Goal: Task Accomplishment & Management: Use online tool/utility

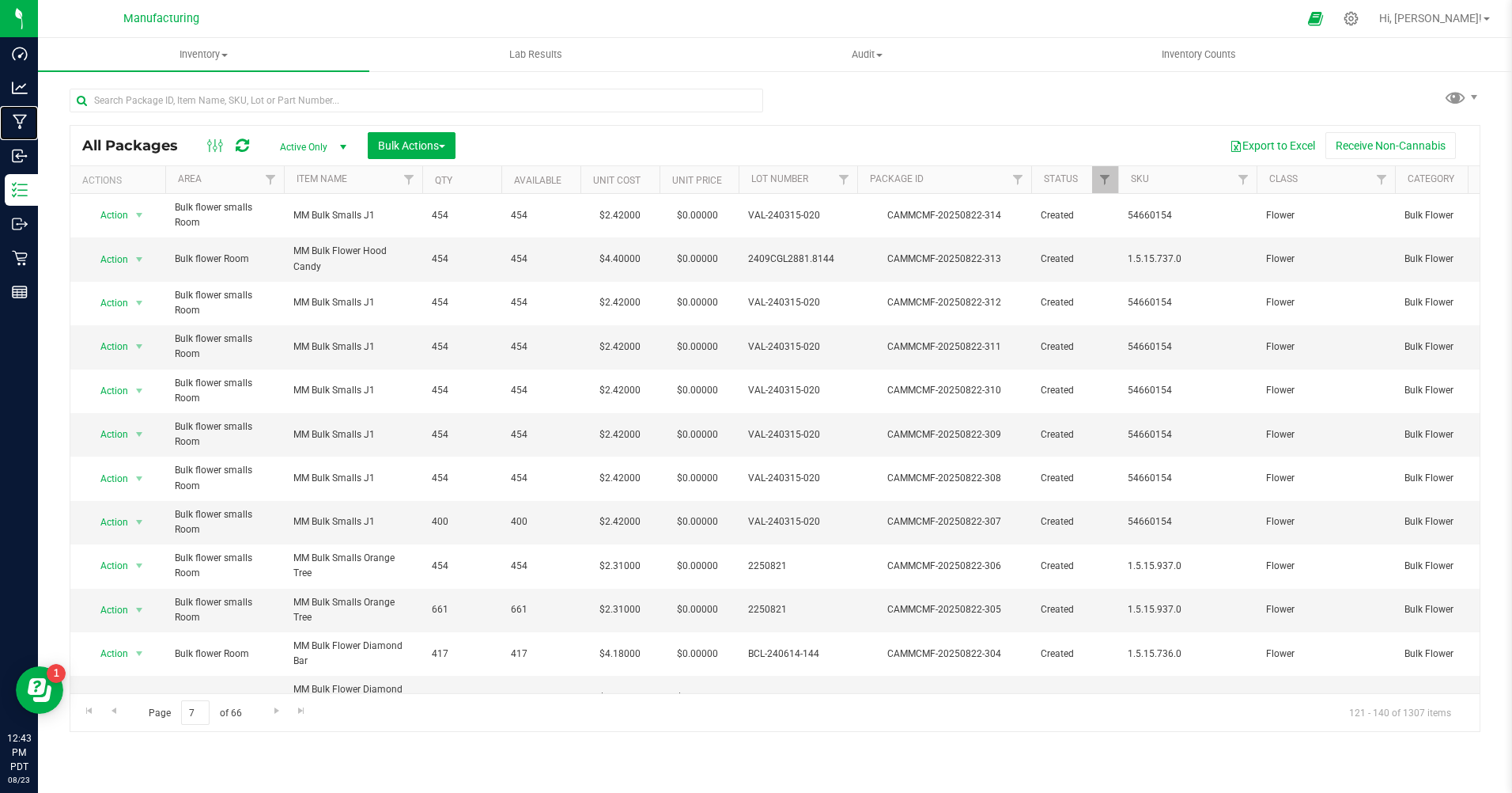
click at [0, 0] on p "Manufacturing" at bounding box center [0, 0] width 0 height 0
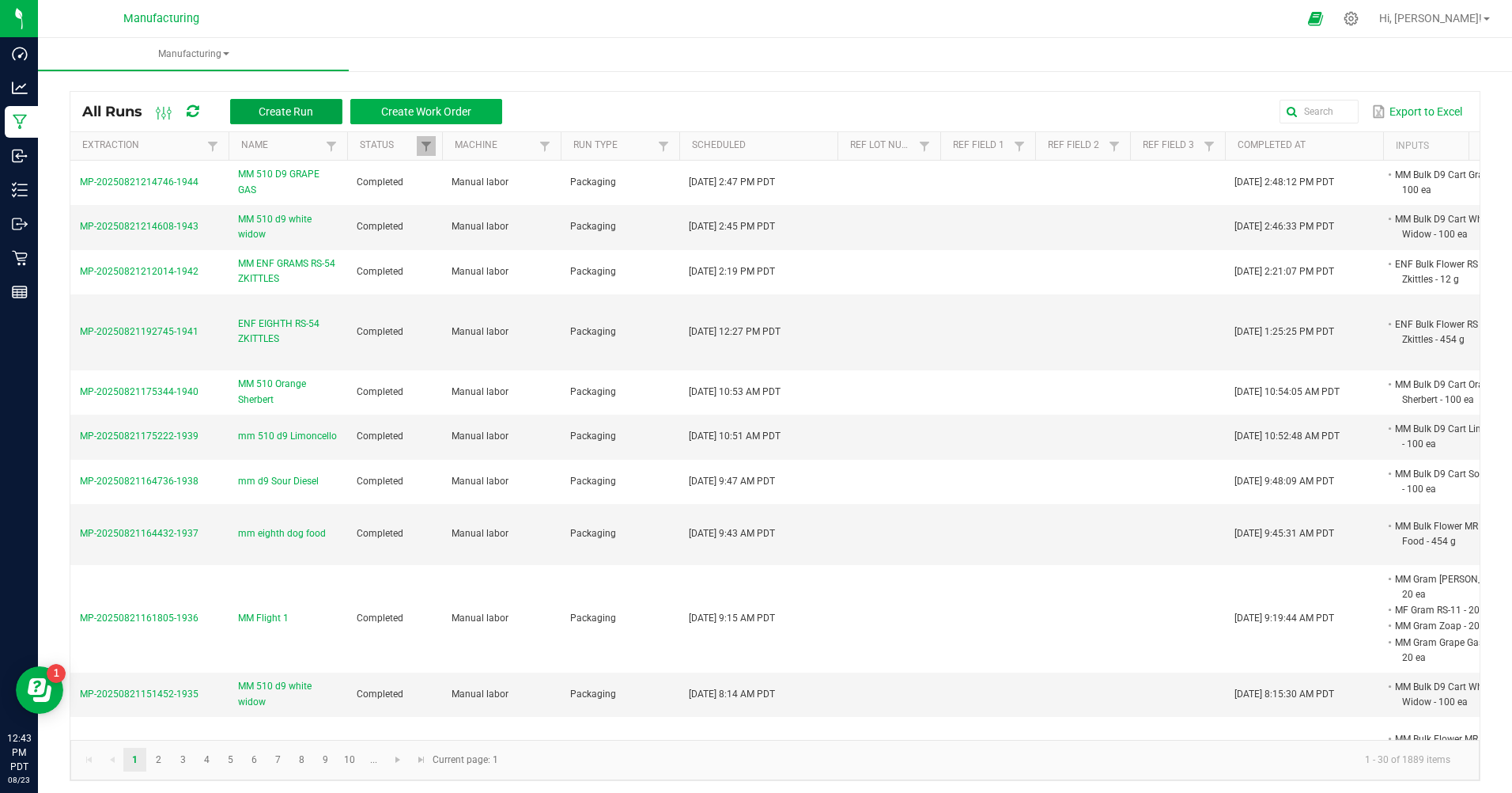
click at [303, 118] on button "Create Run" at bounding box center [286, 111] width 112 height 25
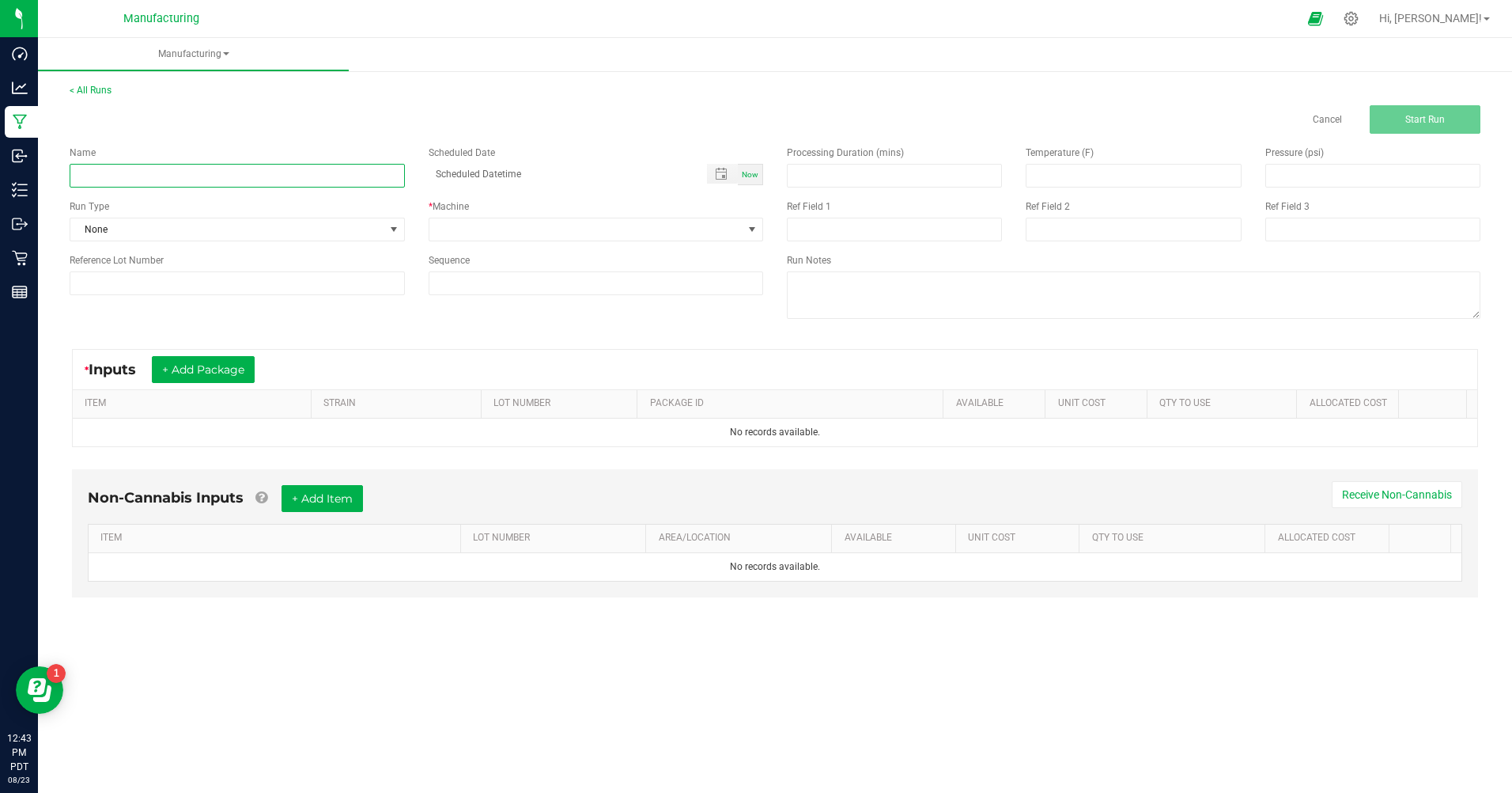
click at [267, 170] on input at bounding box center [237, 175] width 335 height 24
type input "m"
click at [88, 89] on link "< All Runs" at bounding box center [90, 90] width 42 height 11
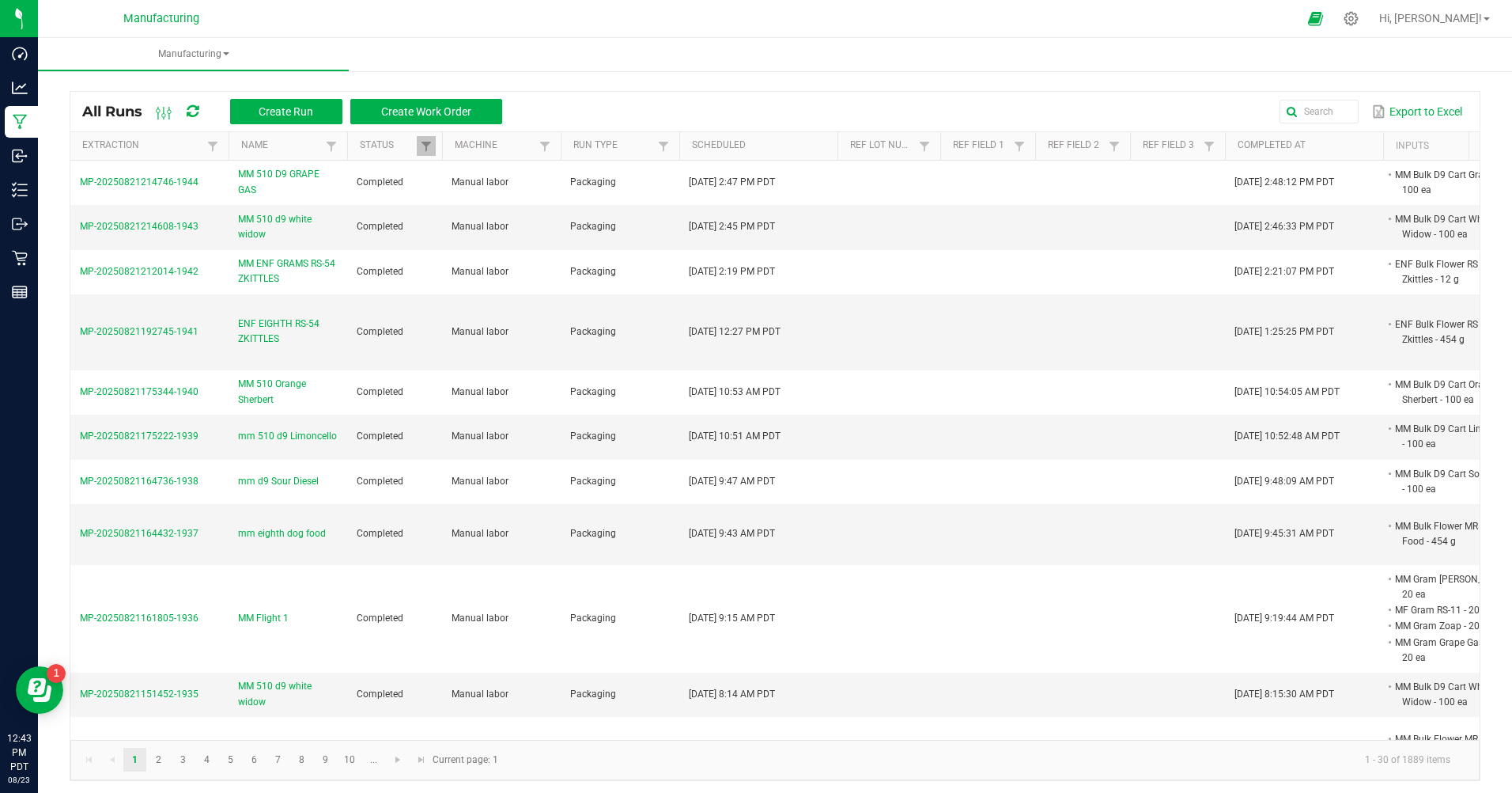
drag, startPoint x: 295, startPoint y: 129, endPoint x: 277, endPoint y: 127, distance: 18.1
click at [295, 130] on div "All Runs Create Run Create Work Order Export to Excel" at bounding box center [775, 112] width 1410 height 40
click at [281, 110] on span "Create Run" at bounding box center [286, 111] width 54 height 13
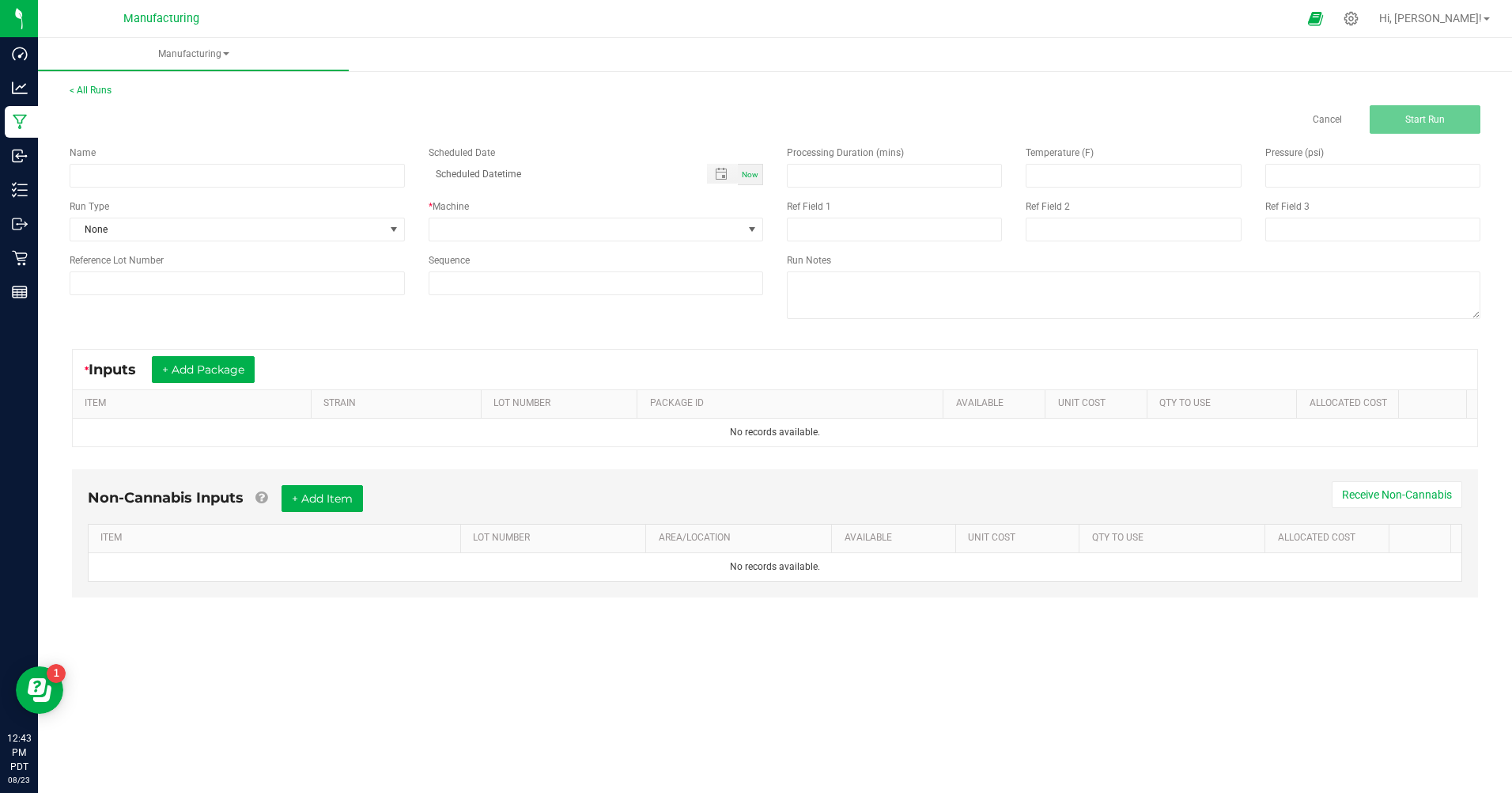
click at [229, 383] on div "* Inputs + Add Package" at bounding box center [775, 370] width 1404 height 40
click at [230, 378] on button "+ Add Package" at bounding box center [203, 370] width 103 height 27
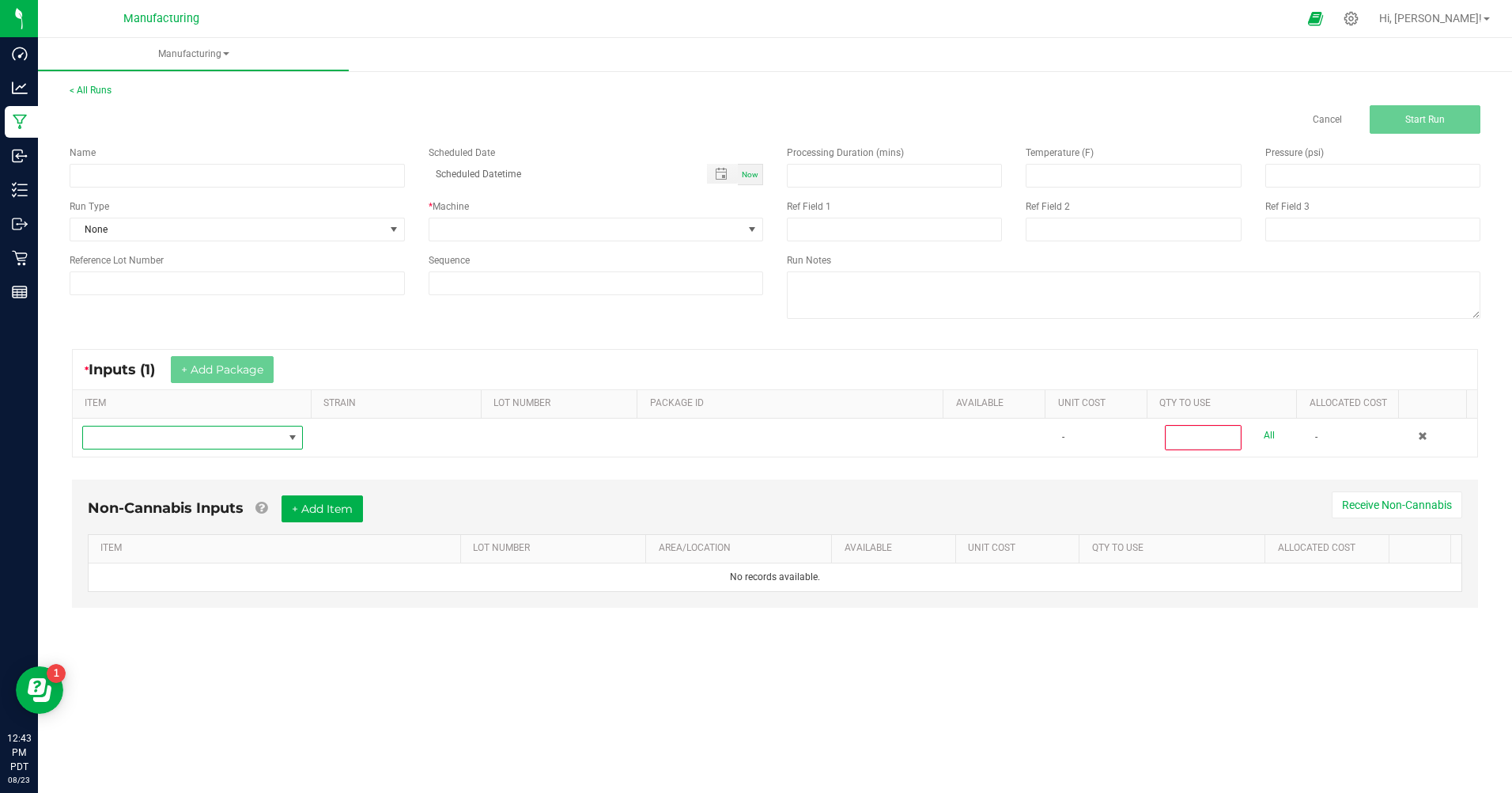
click at [198, 441] on span "NO DATA FOUND" at bounding box center [183, 438] width 200 height 23
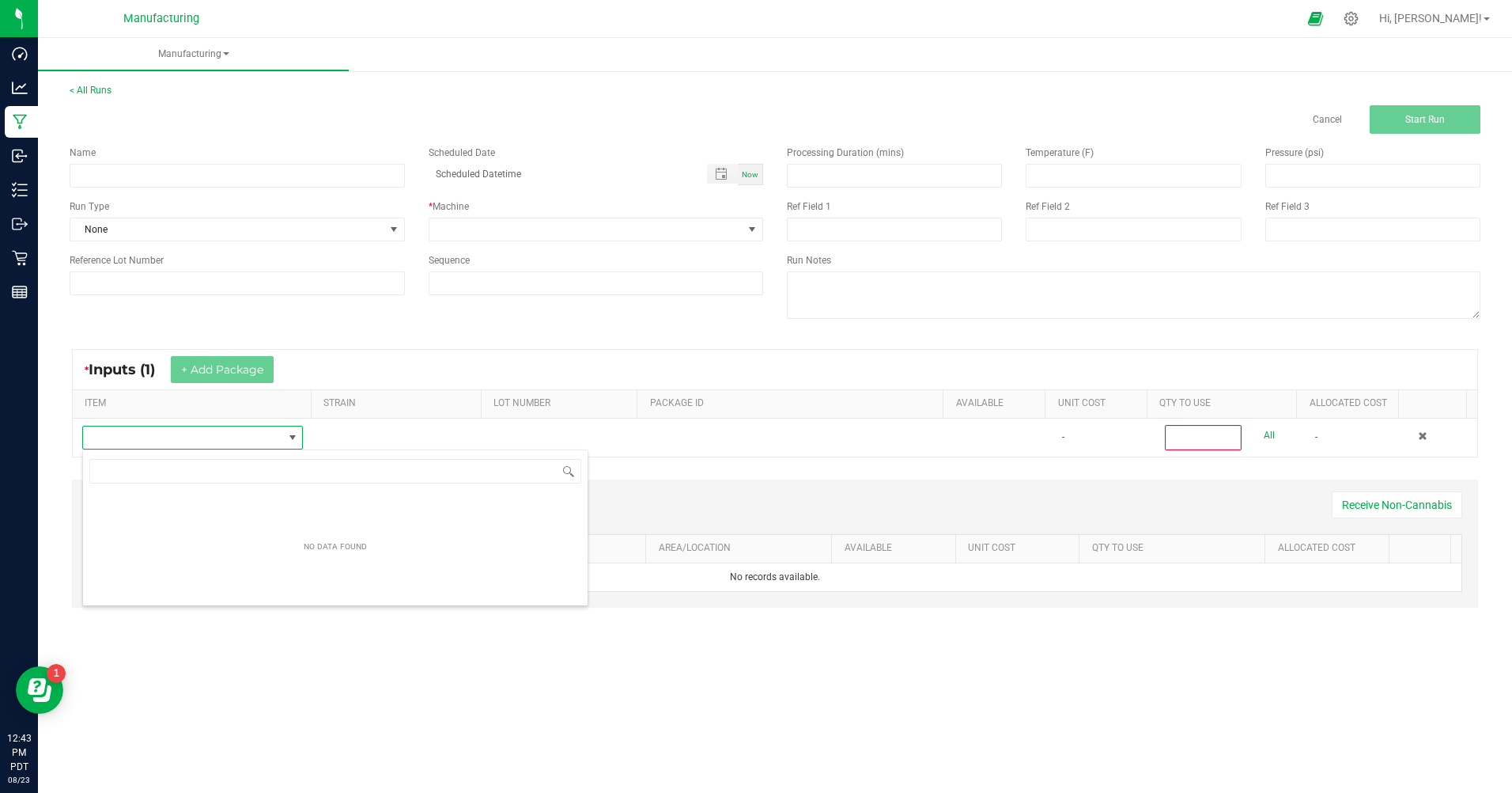
scroll to position [24, 219]
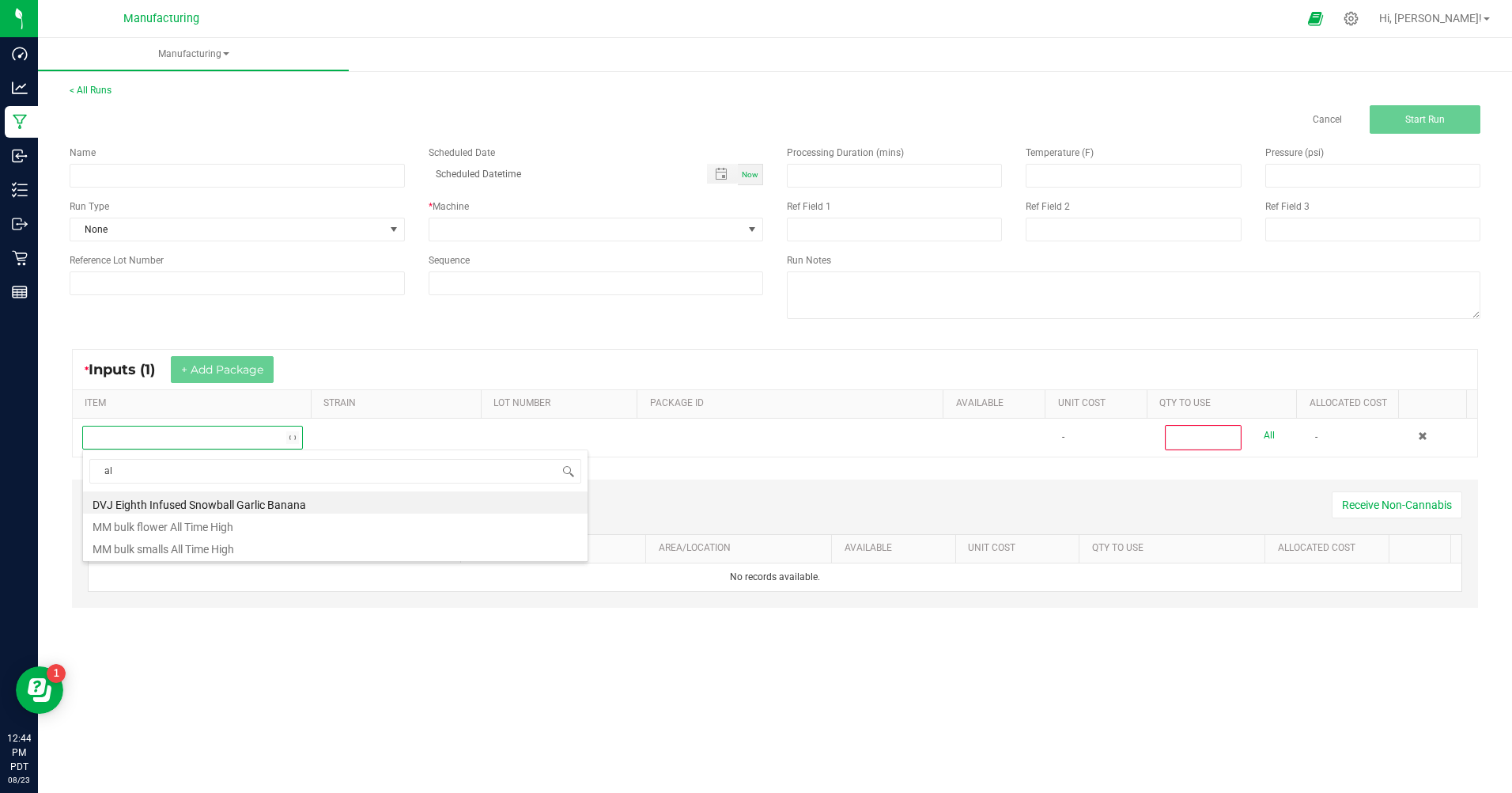
type input "a"
type input "colum"
click at [183, 510] on li "MM bulk smalls Columbian Haze" at bounding box center [335, 503] width 504 height 23
type input "0"
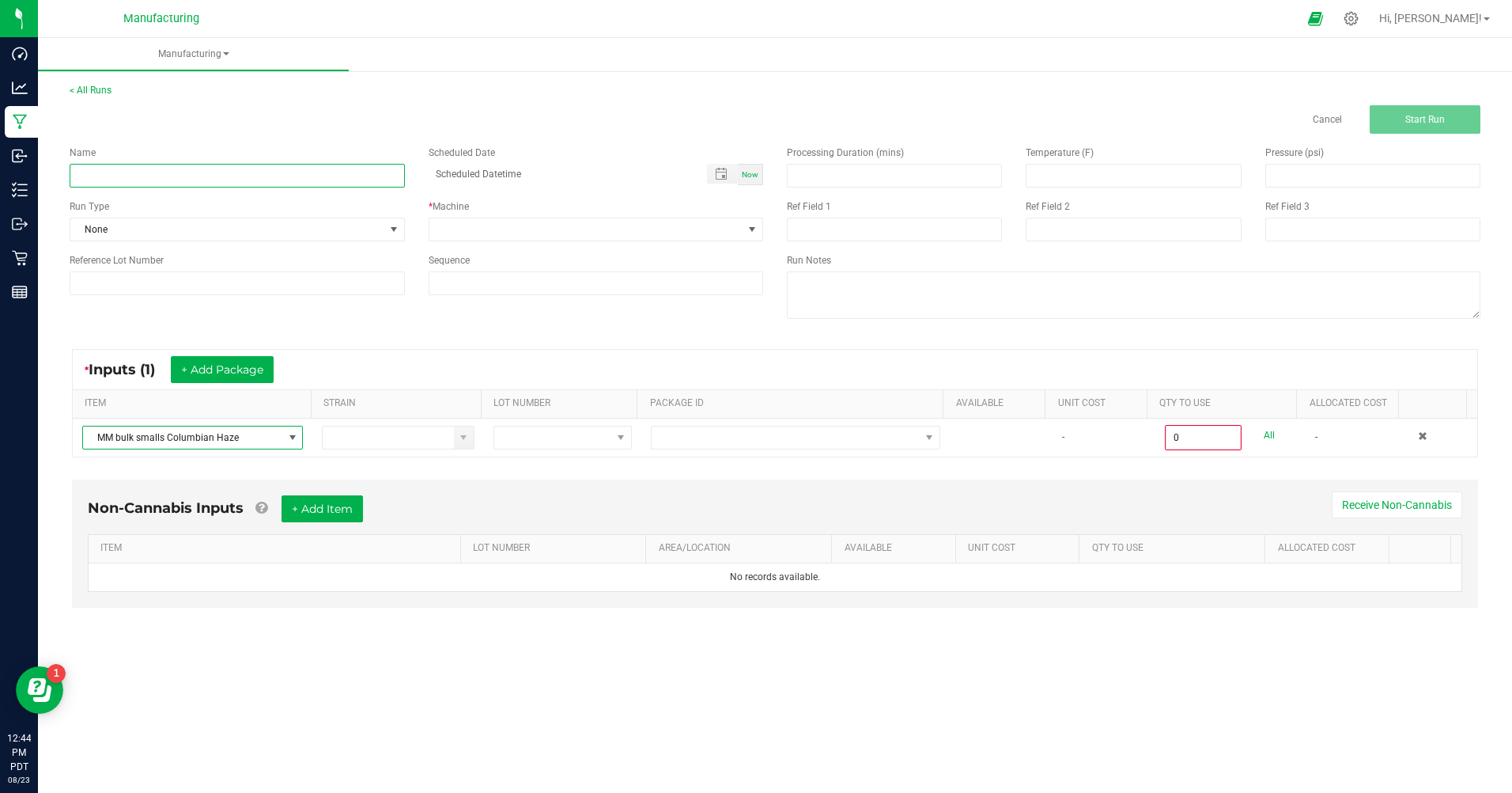
click at [228, 178] on input at bounding box center [237, 175] width 335 height 24
type input "mm quarter smalls columbian haze"
click at [377, 134] on div "Name mm quarter smalls columbian haze Scheduled Date Now Run Type None * Machin…" at bounding box center [417, 221] width 718 height 174
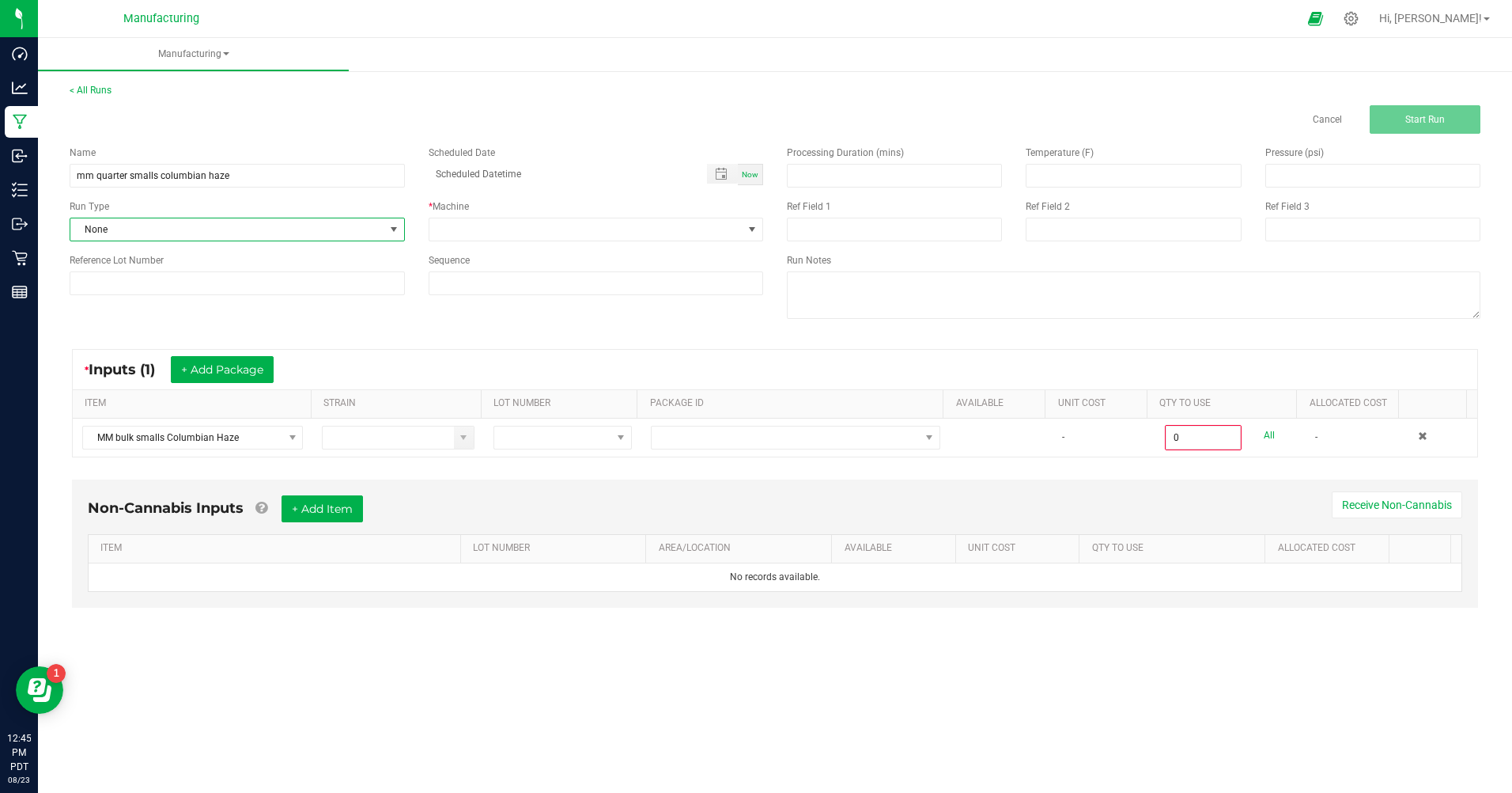
click at [402, 230] on span at bounding box center [393, 230] width 20 height 23
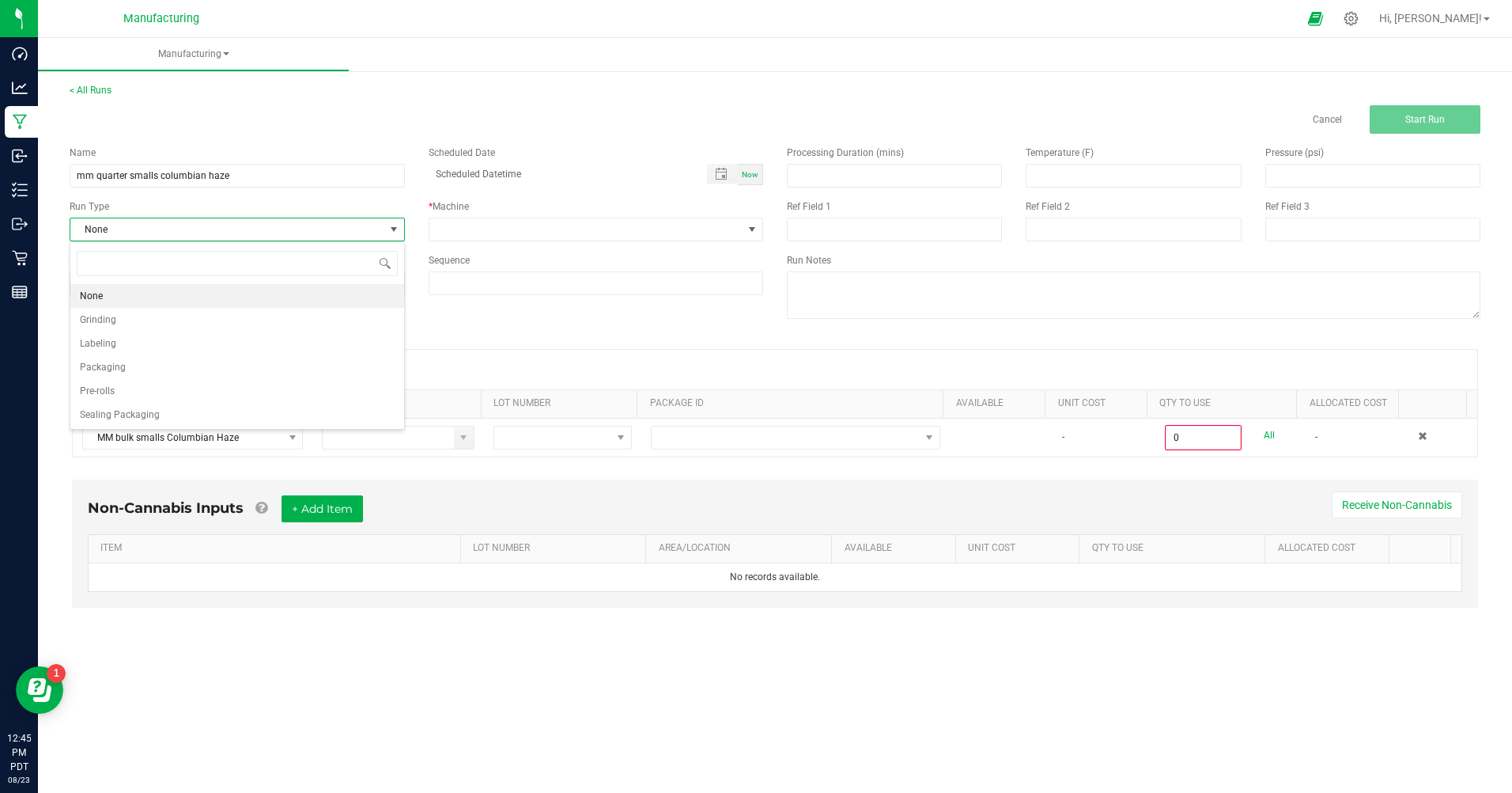
scroll to position [24, 334]
click at [117, 364] on span "Packaging" at bounding box center [102, 367] width 46 height 16
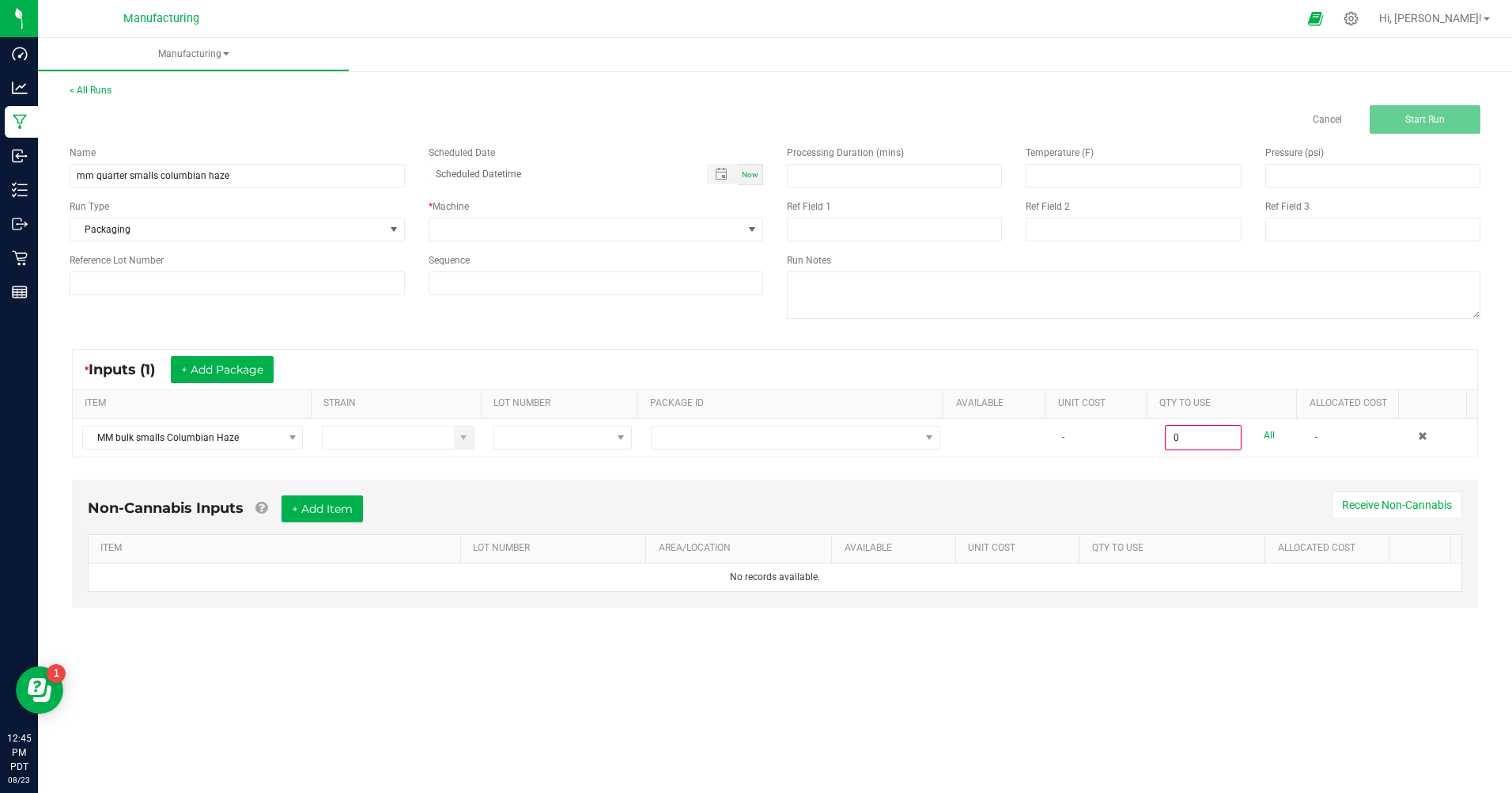
click at [745, 181] on div "Now" at bounding box center [751, 175] width 25 height 22
type input "[DATE] 12:45 PM"
click at [756, 226] on span at bounding box center [752, 230] width 13 height 13
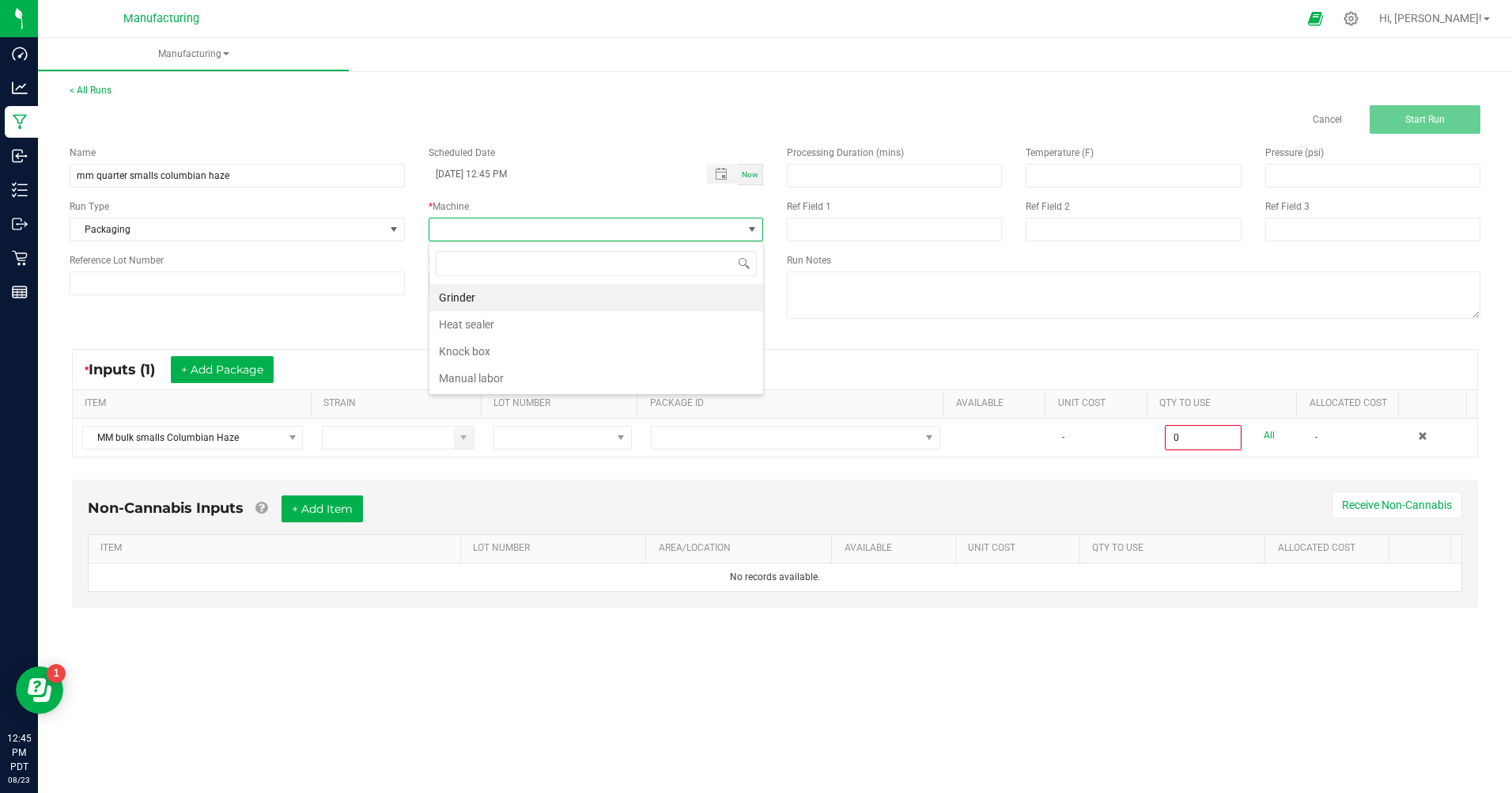
click at [476, 384] on li "Manual labor" at bounding box center [596, 378] width 333 height 27
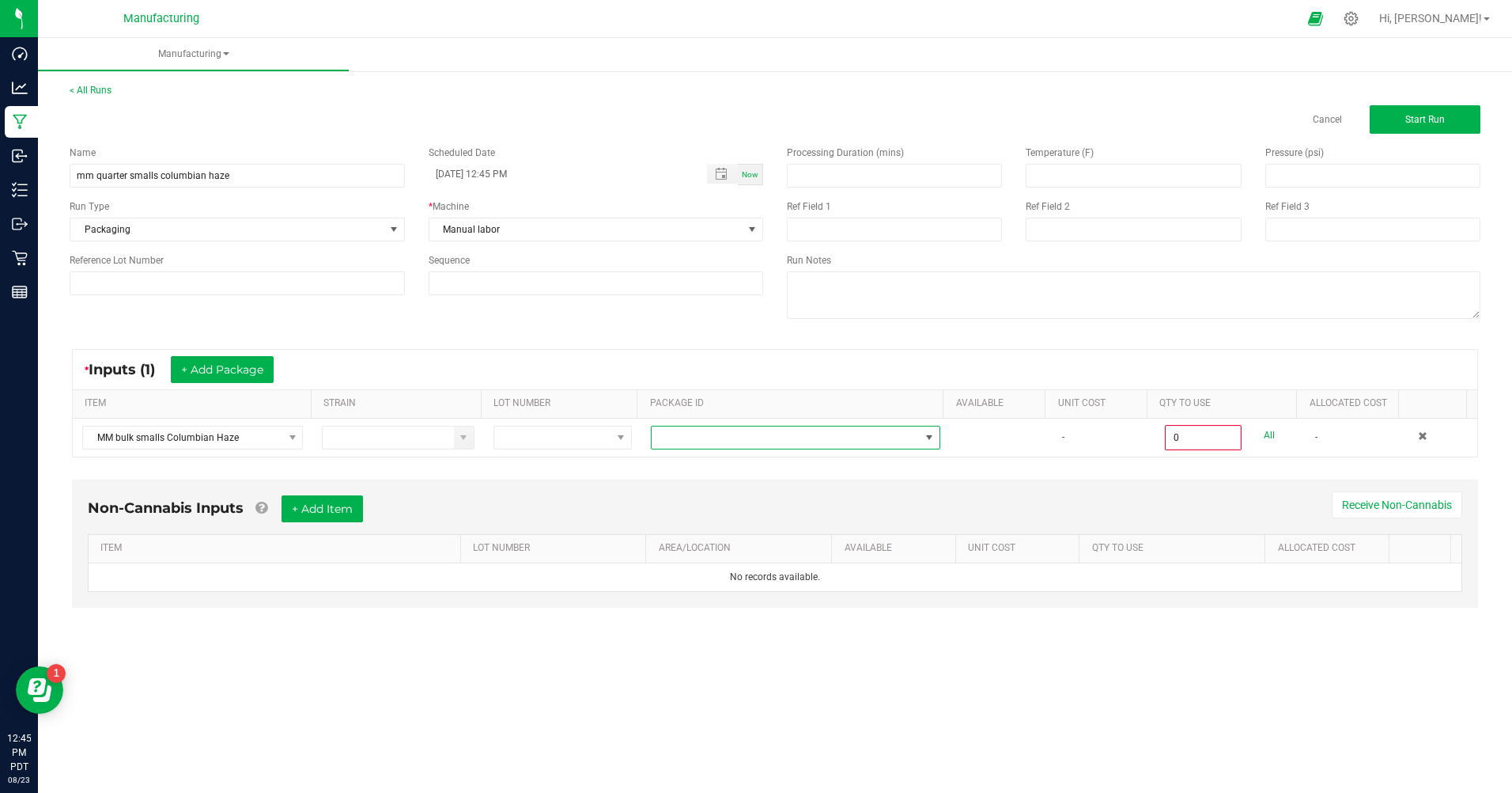
click at [920, 440] on span at bounding box center [930, 438] width 20 height 23
click at [738, 508] on li "CAMMCMF-20250823-036" at bounding box center [790, 505] width 286 height 27
click at [1264, 435] on link "All" at bounding box center [1270, 436] width 11 height 22
type input "454.0000 g"
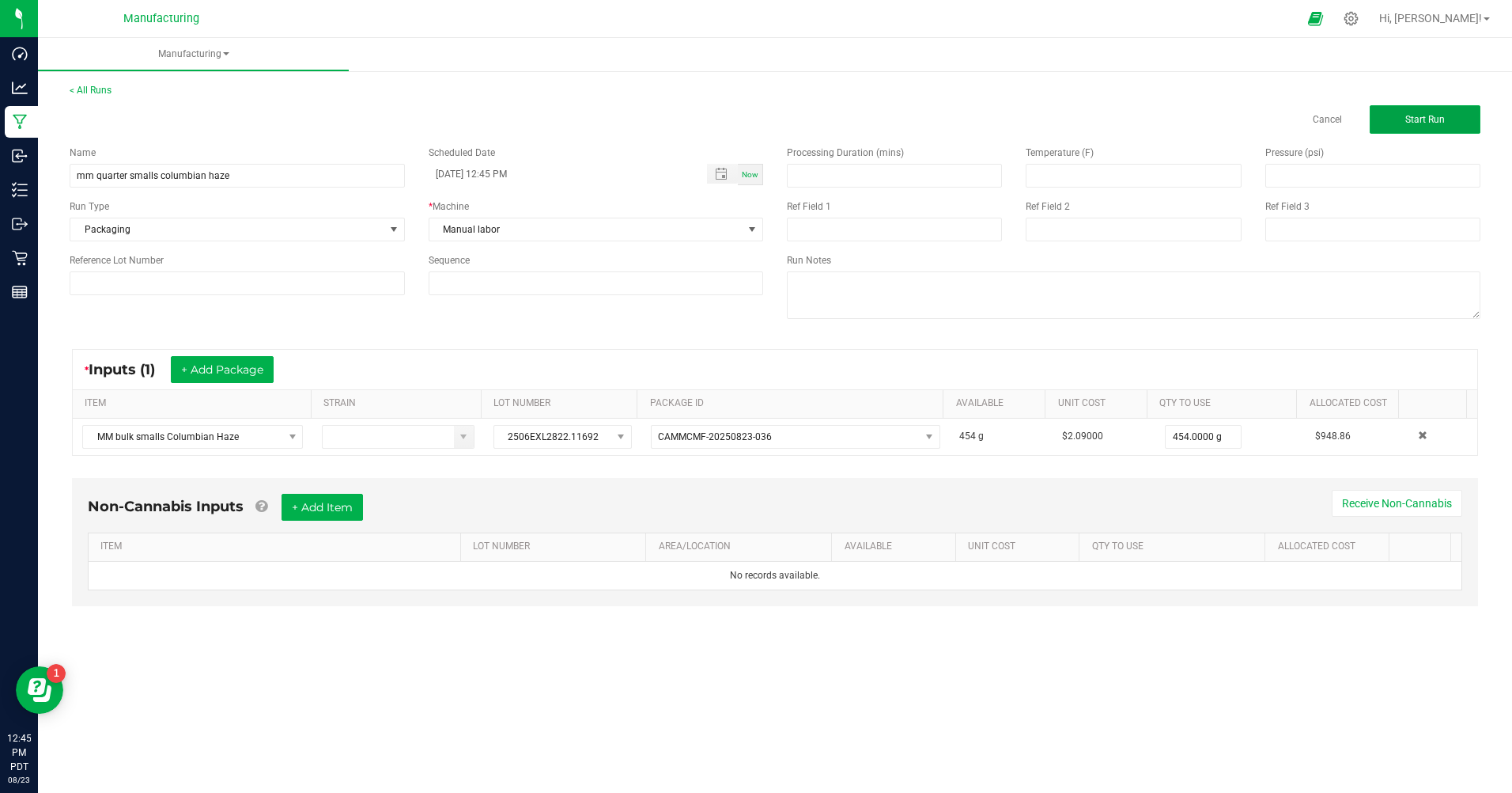
click at [1423, 118] on span "Start Run" at bounding box center [1425, 119] width 40 height 11
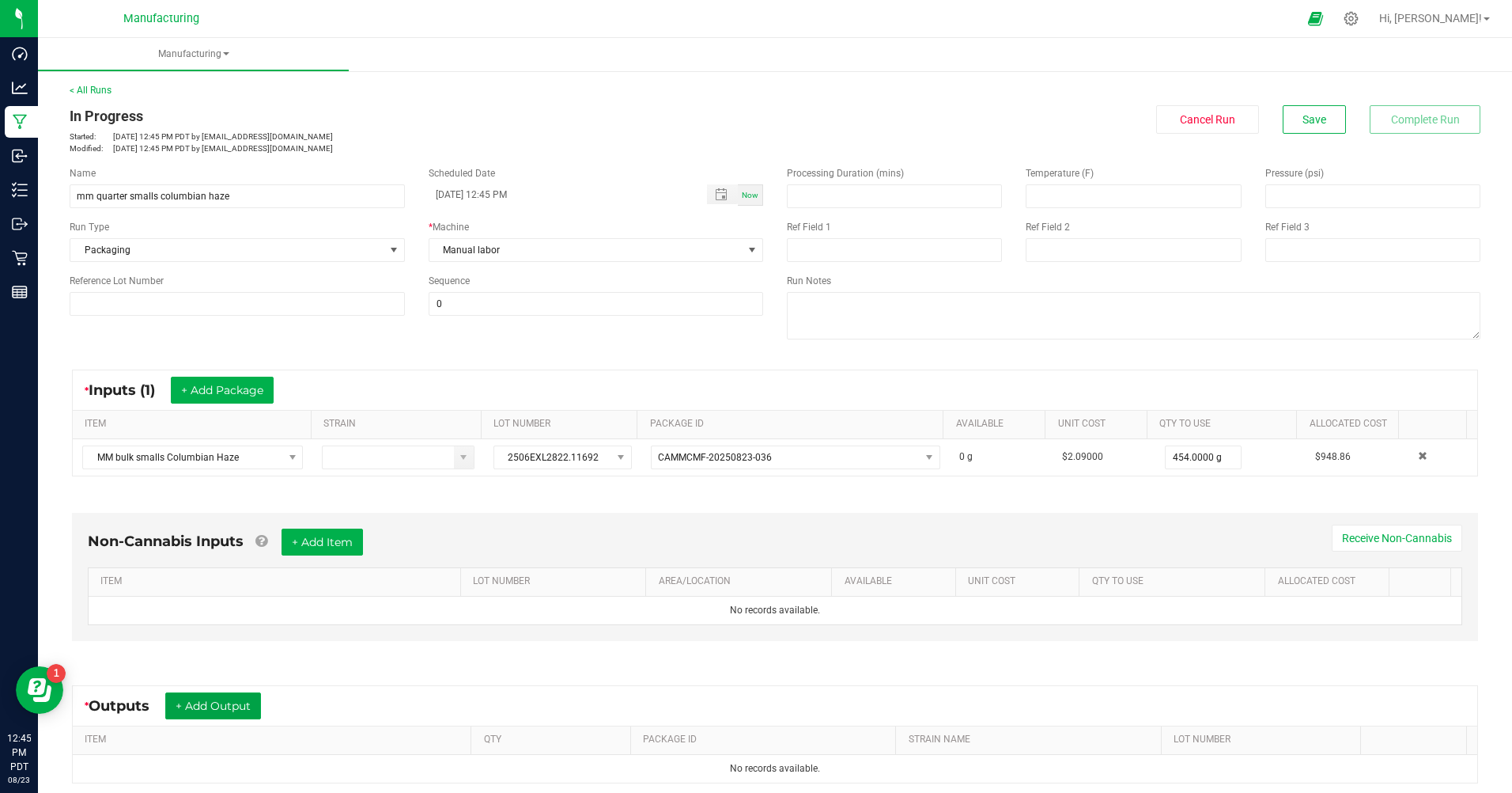
click at [235, 713] on button "+ Add Output" at bounding box center [213, 706] width 96 height 27
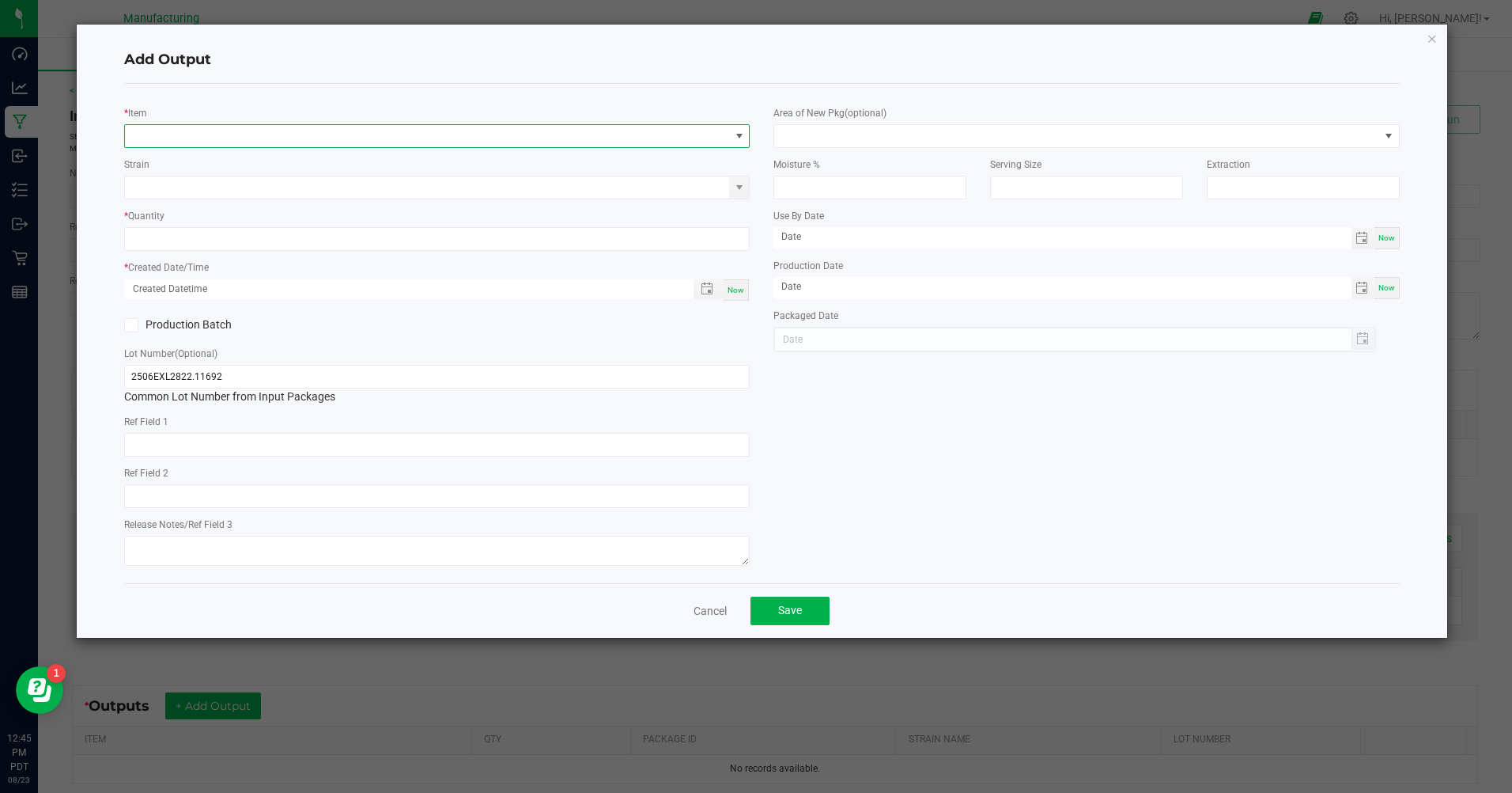
click at [330, 130] on span "NO DATA FOUND" at bounding box center [427, 136] width 605 height 23
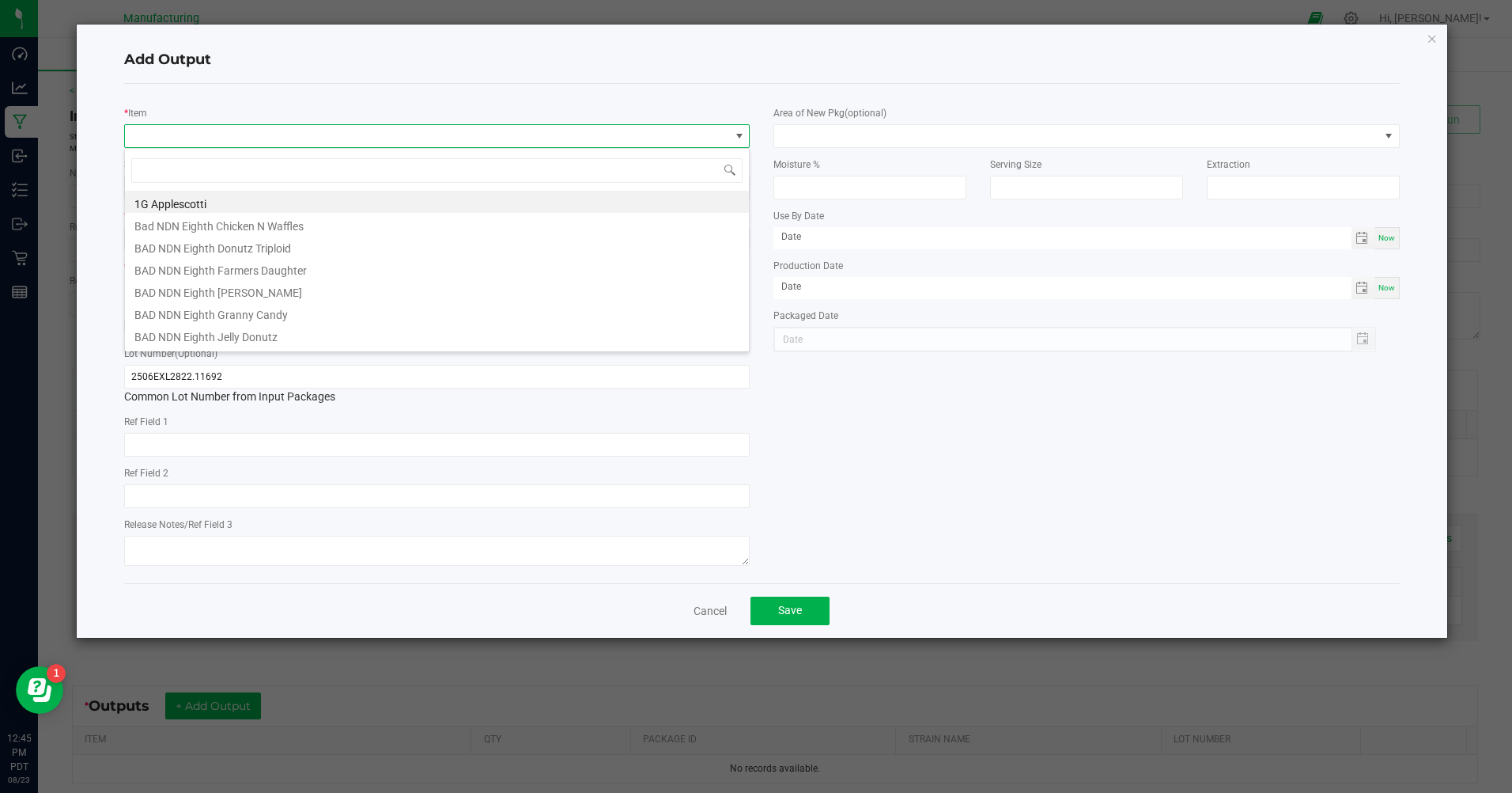
scroll to position [24, 625]
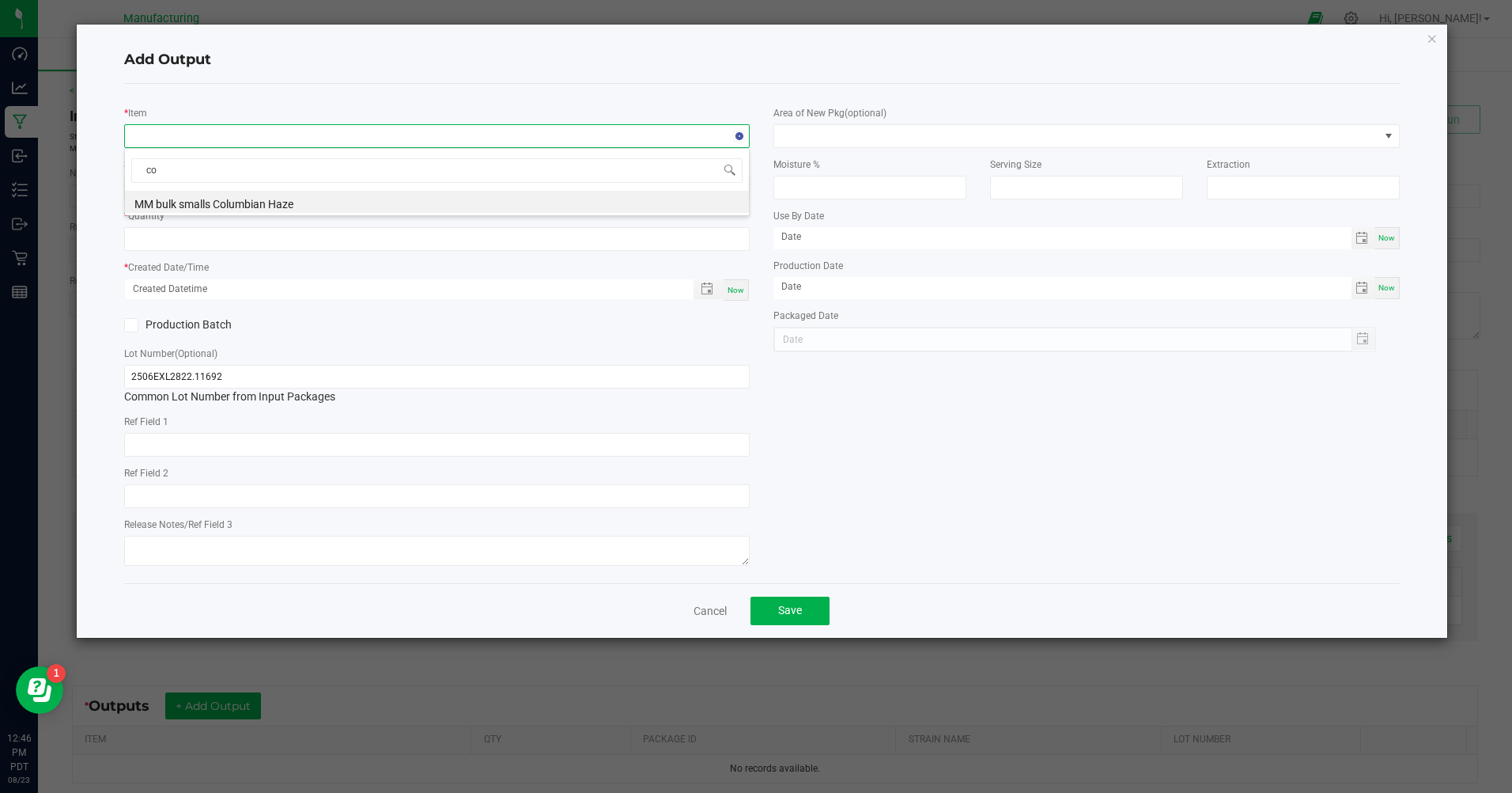
type input "c"
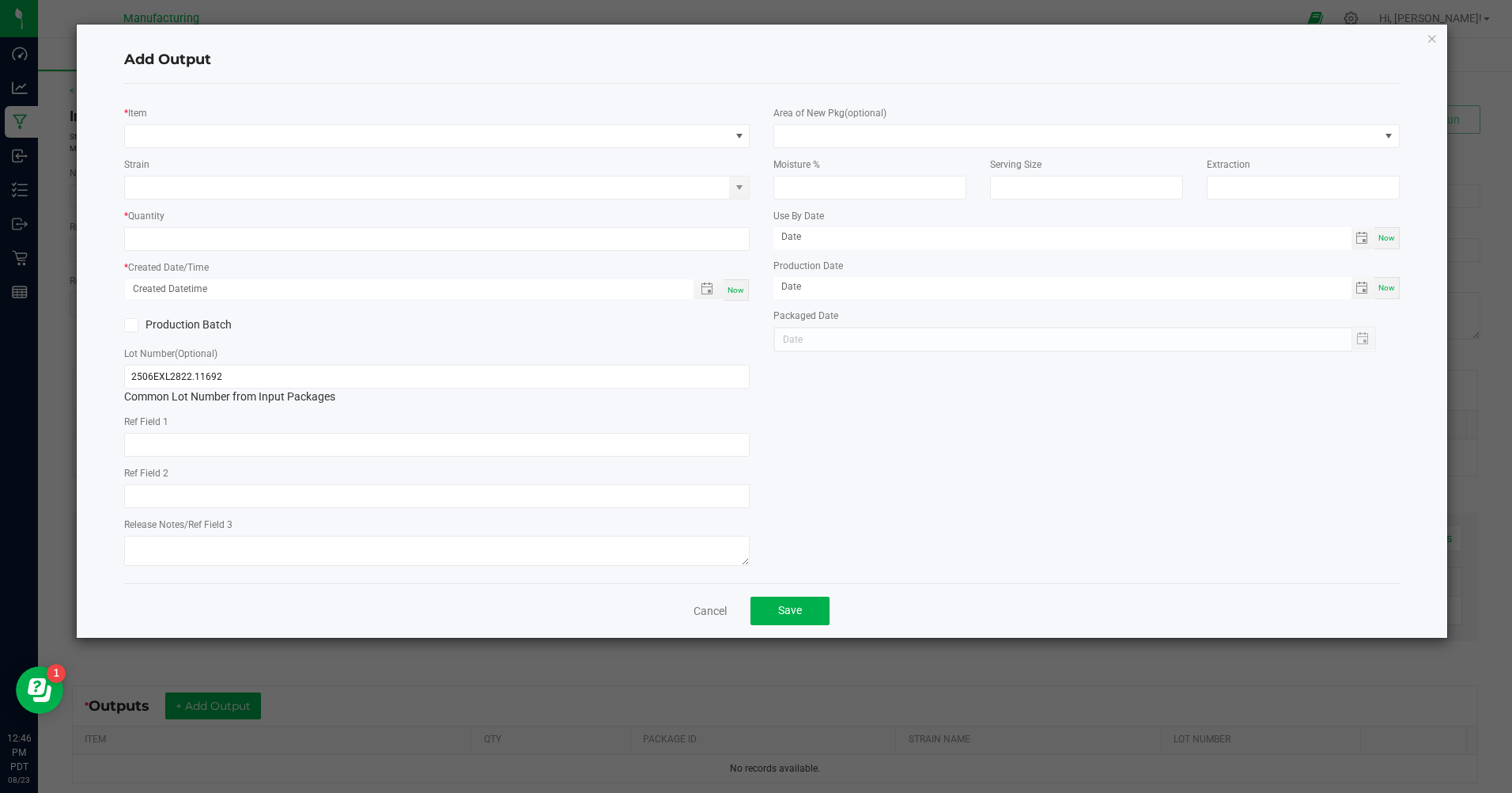
click at [709, 618] on link "Cancel" at bounding box center [710, 611] width 33 height 16
